Goal: Task Accomplishment & Management: Manage account settings

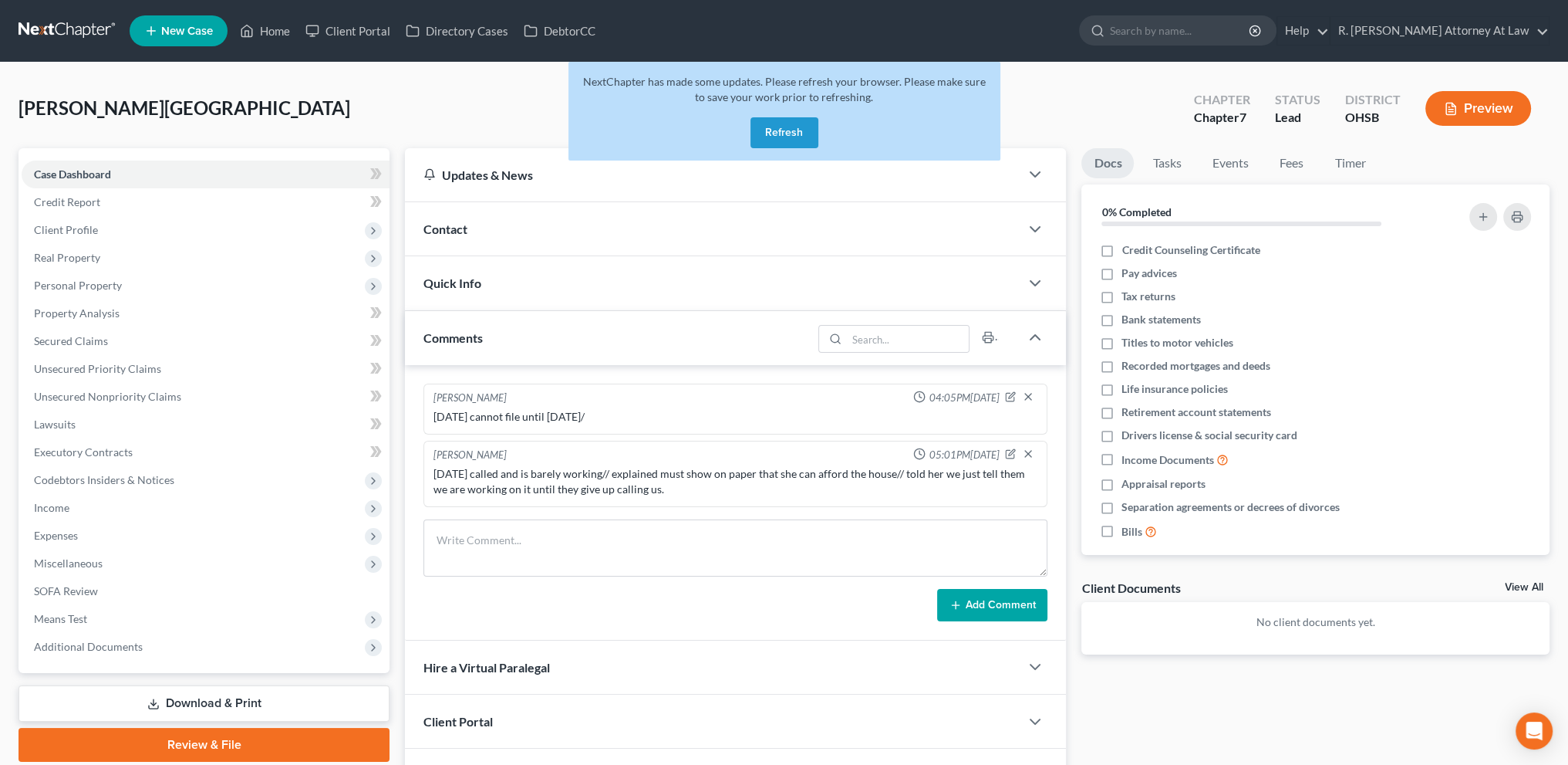
click at [50, 83] on div "Rivers, Shannon Upgraded Chapter Chapter 7 Status Lead District OHSB Preview Pe…" at bounding box center [784, 475] width 1568 height 826
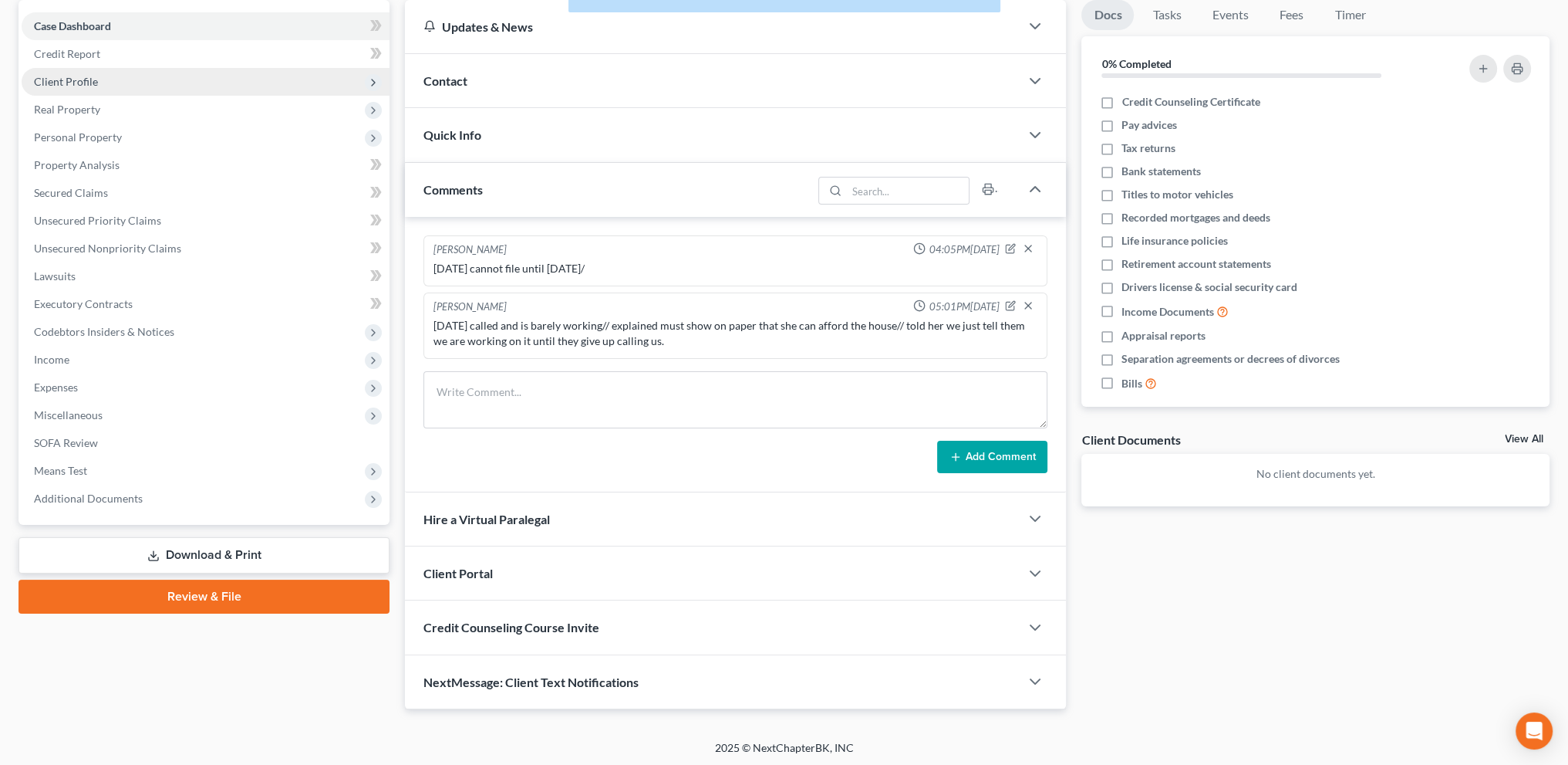
click at [59, 88] on span "Client Profile" at bounding box center [205, 81] width 368 height 28
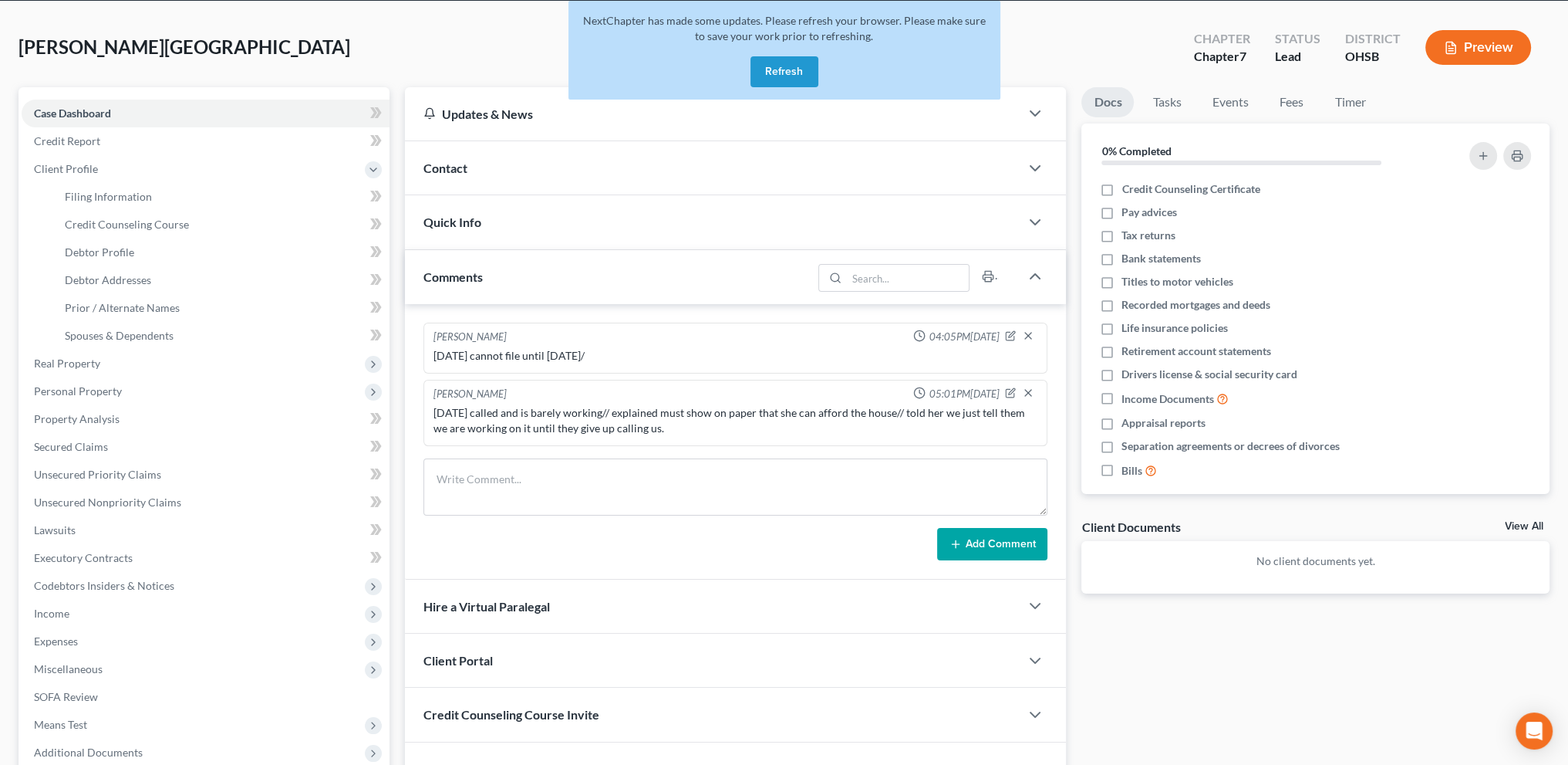
scroll to position [0, 0]
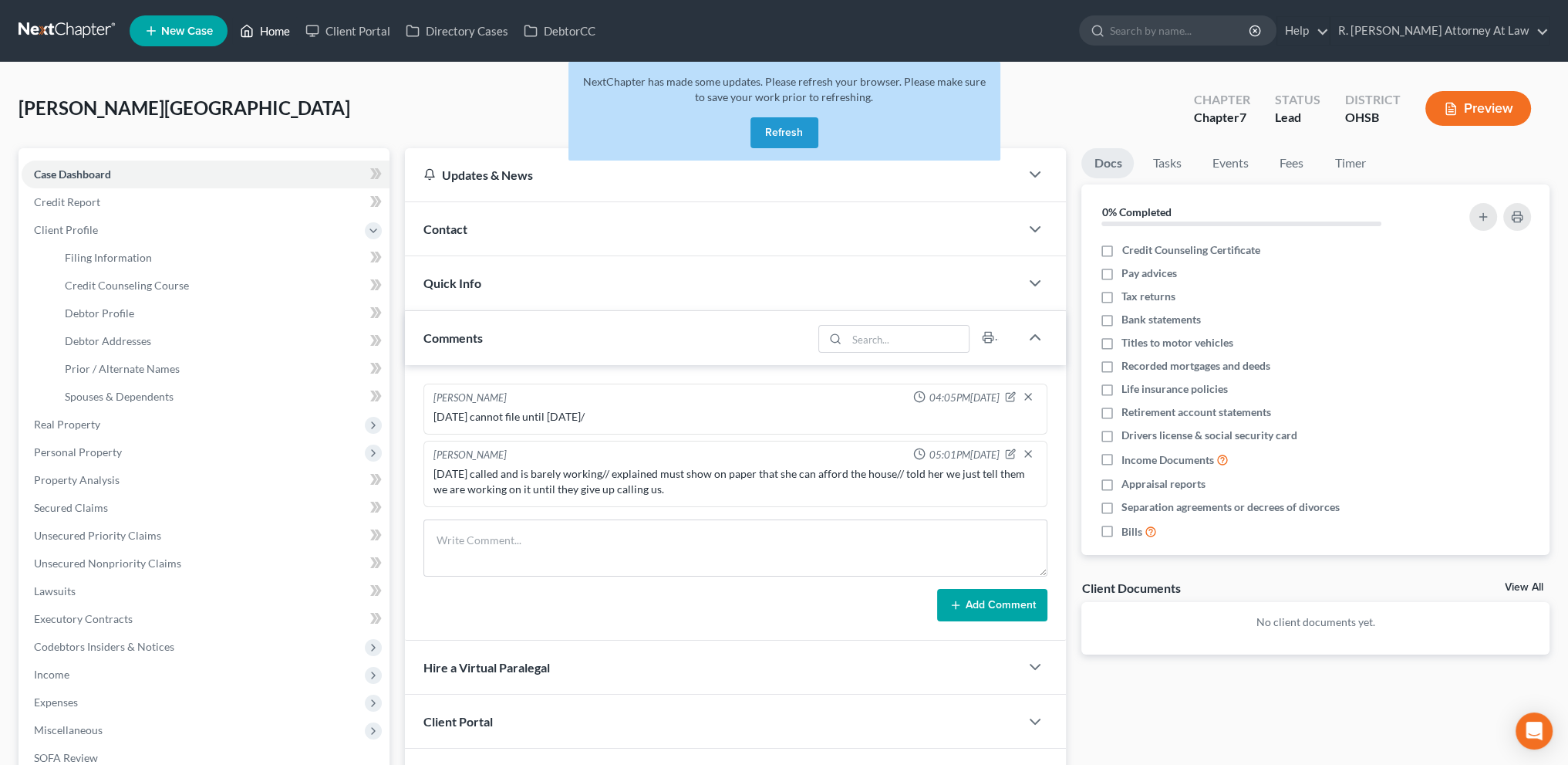
click at [284, 29] on link "Home" at bounding box center [265, 31] width 66 height 28
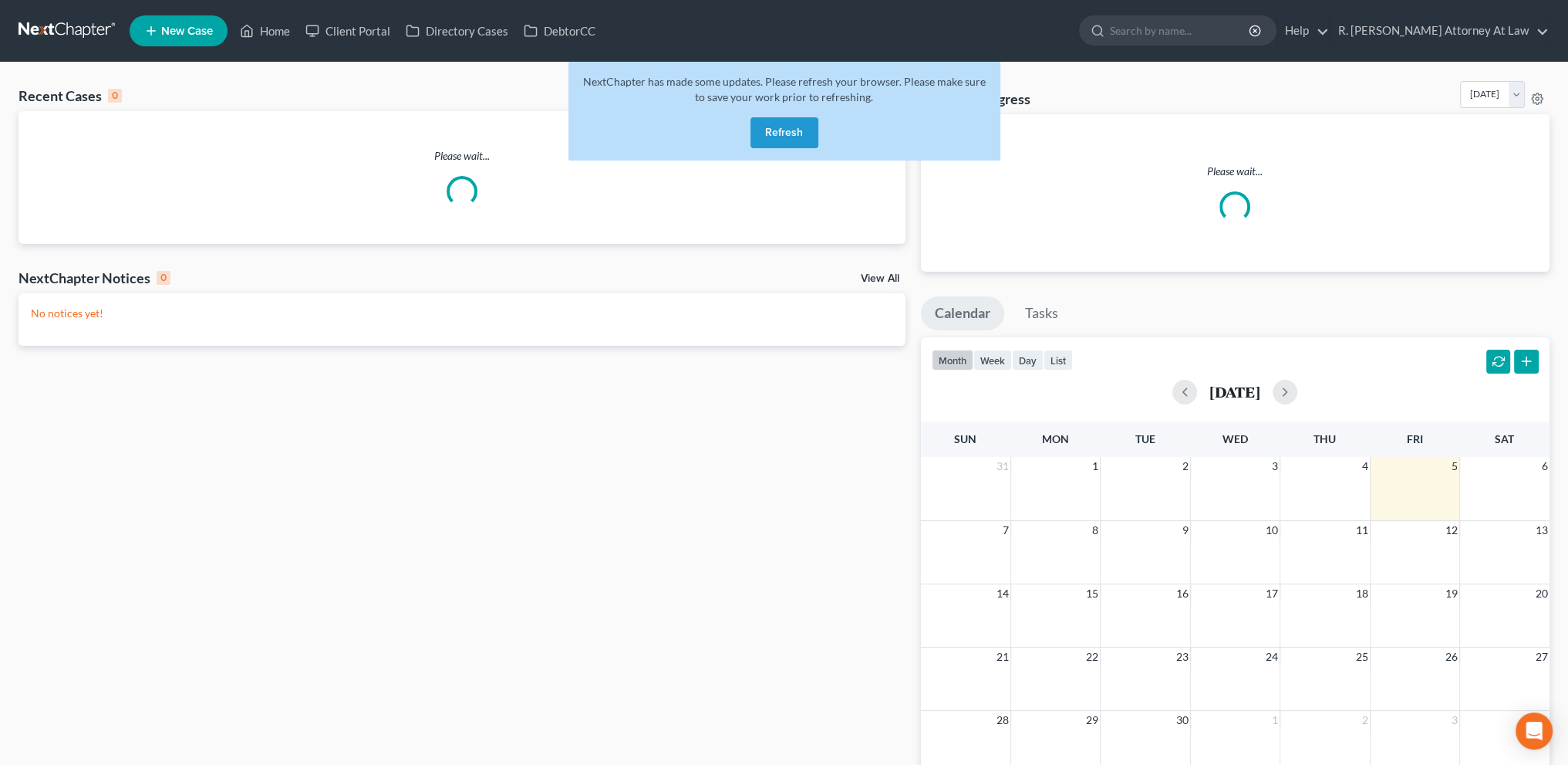
click at [786, 129] on button "Refresh" at bounding box center [784, 133] width 68 height 31
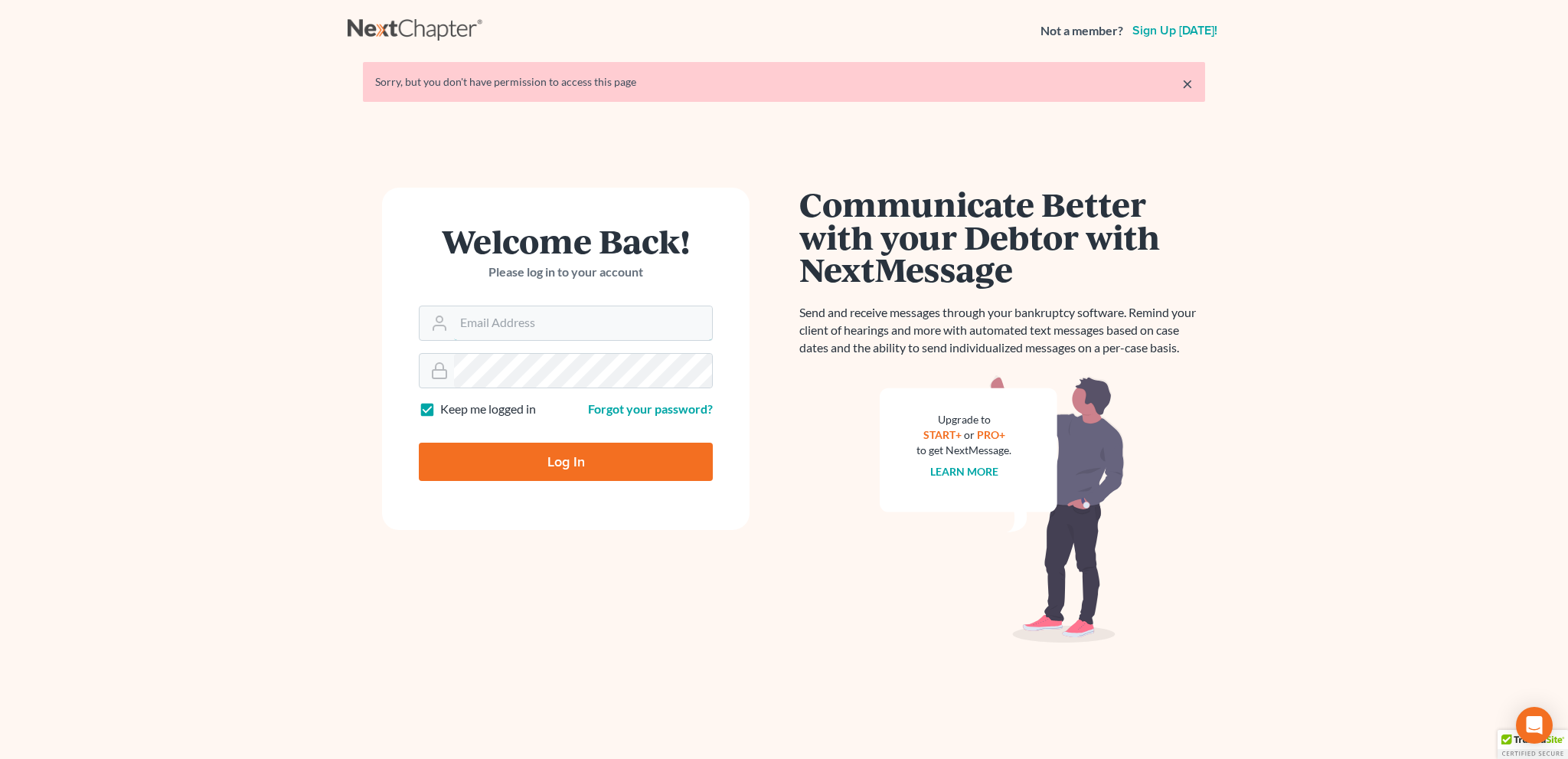
type input "[EMAIL_ADDRESS][DOMAIN_NAME]"
click at [569, 462] on input "Log In" at bounding box center [566, 461] width 294 height 39
type input "Thinking..."
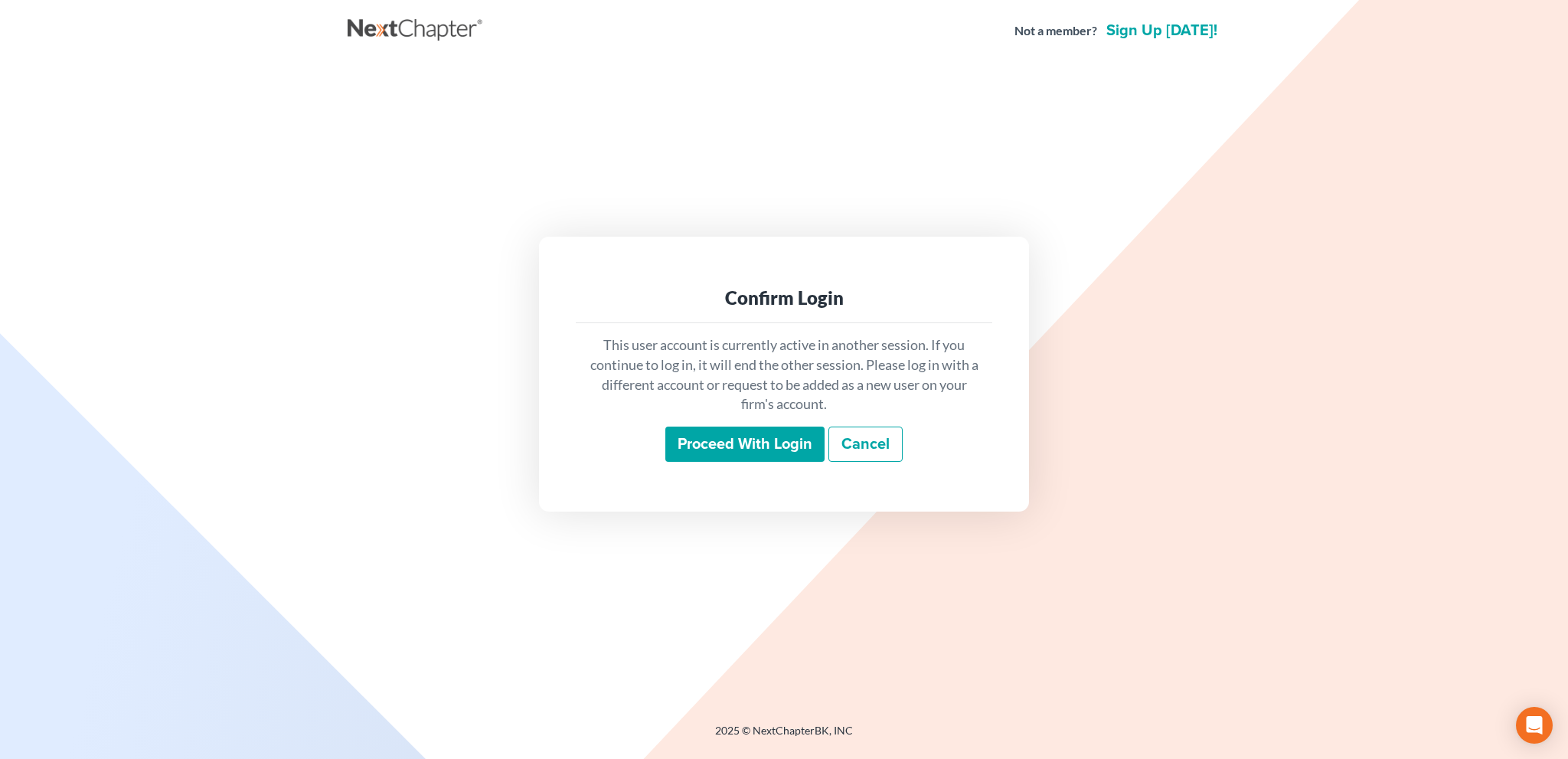
click at [736, 445] on input "Proceed with login" at bounding box center [745, 443] width 159 height 35
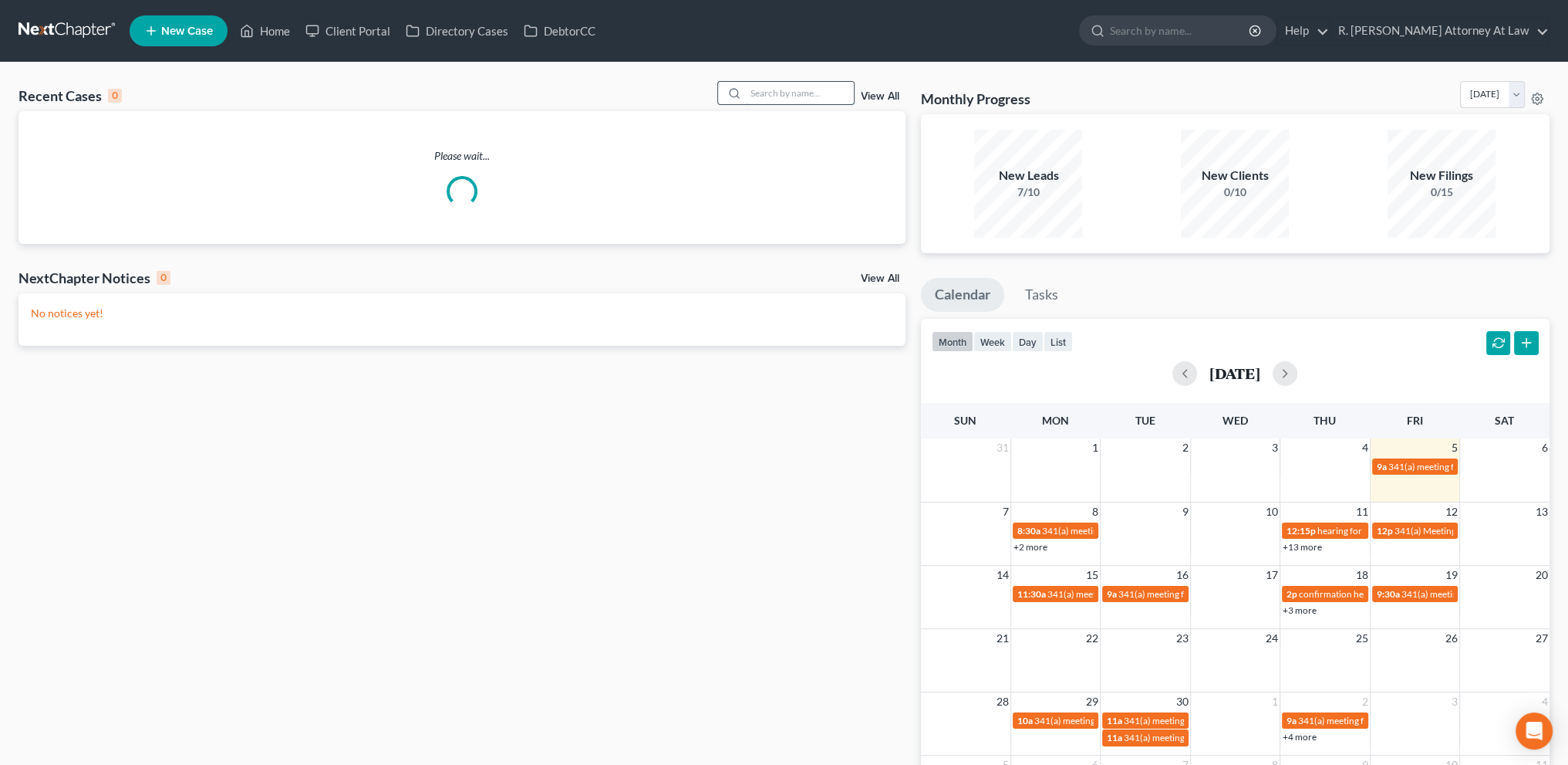
click at [760, 94] on input "search" at bounding box center [799, 92] width 108 height 23
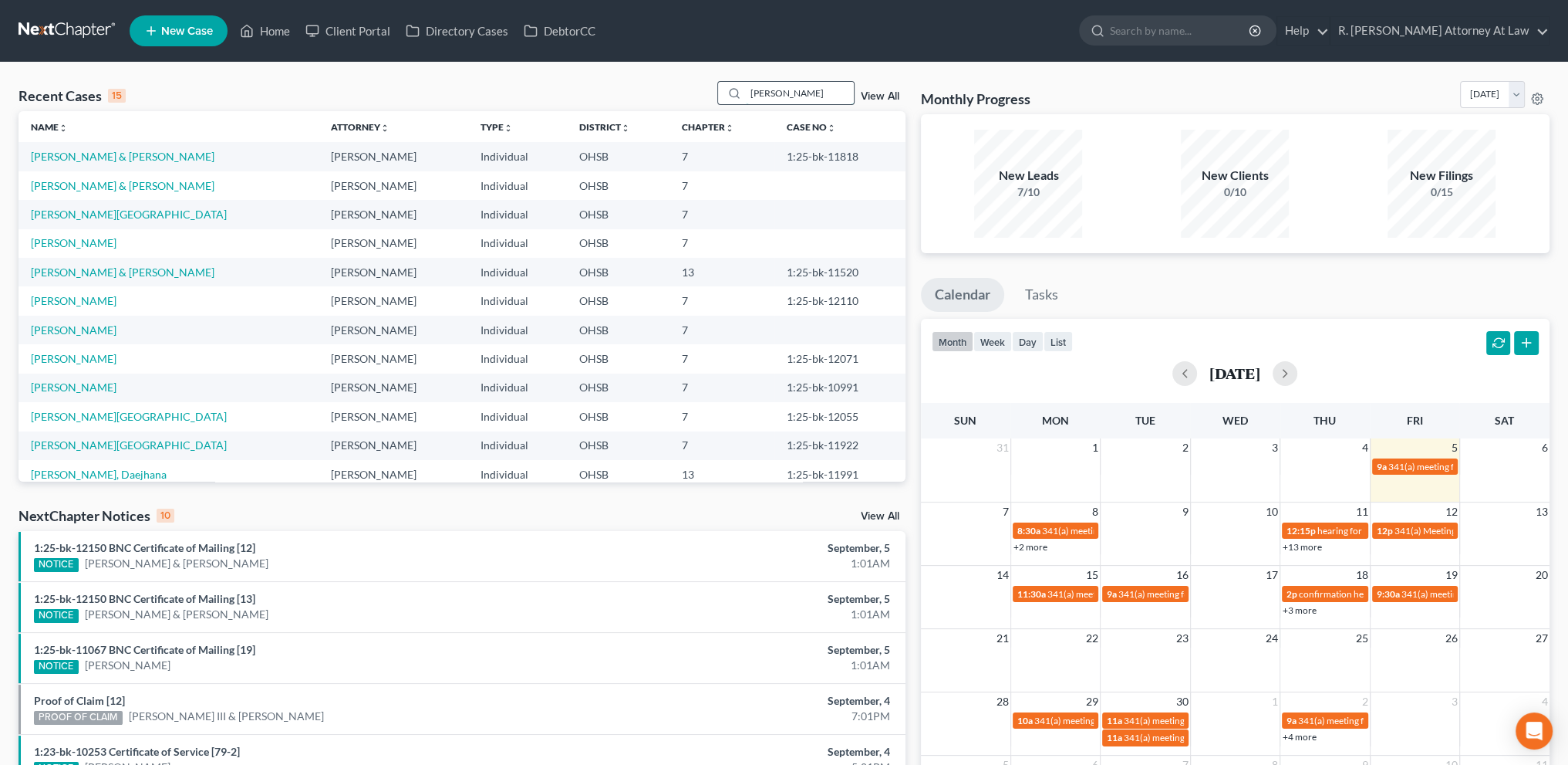
type input "reid"
